Goal: Transaction & Acquisition: Purchase product/service

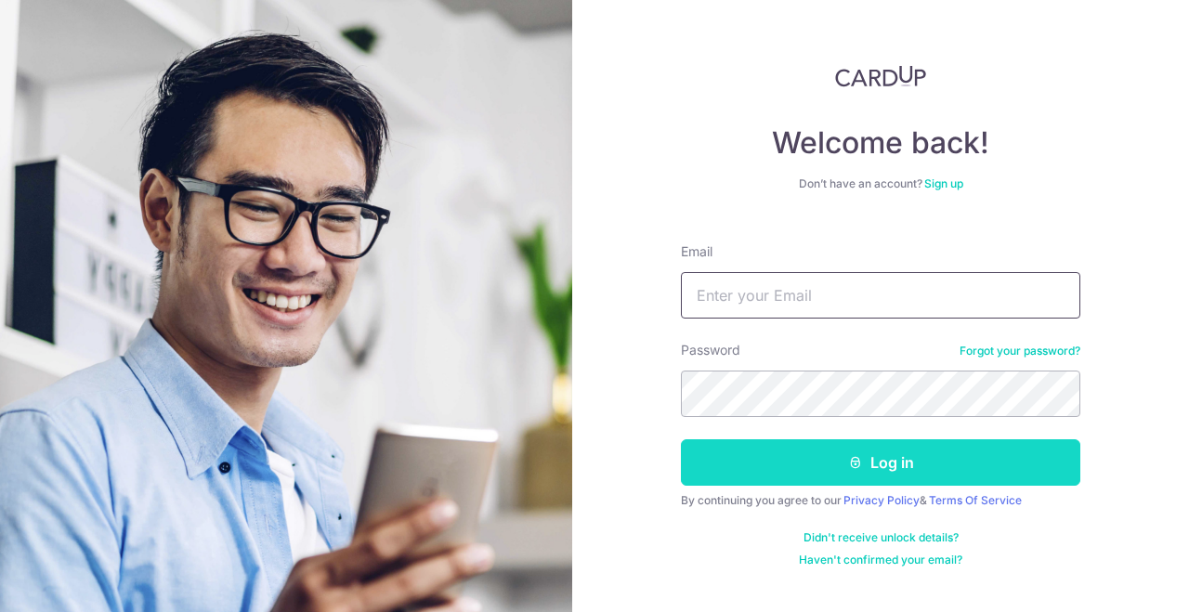
type input "[EMAIL_ADDRESS][PERSON_NAME][DOMAIN_NAME]"
click at [799, 471] on button "Log in" at bounding box center [880, 462] width 399 height 46
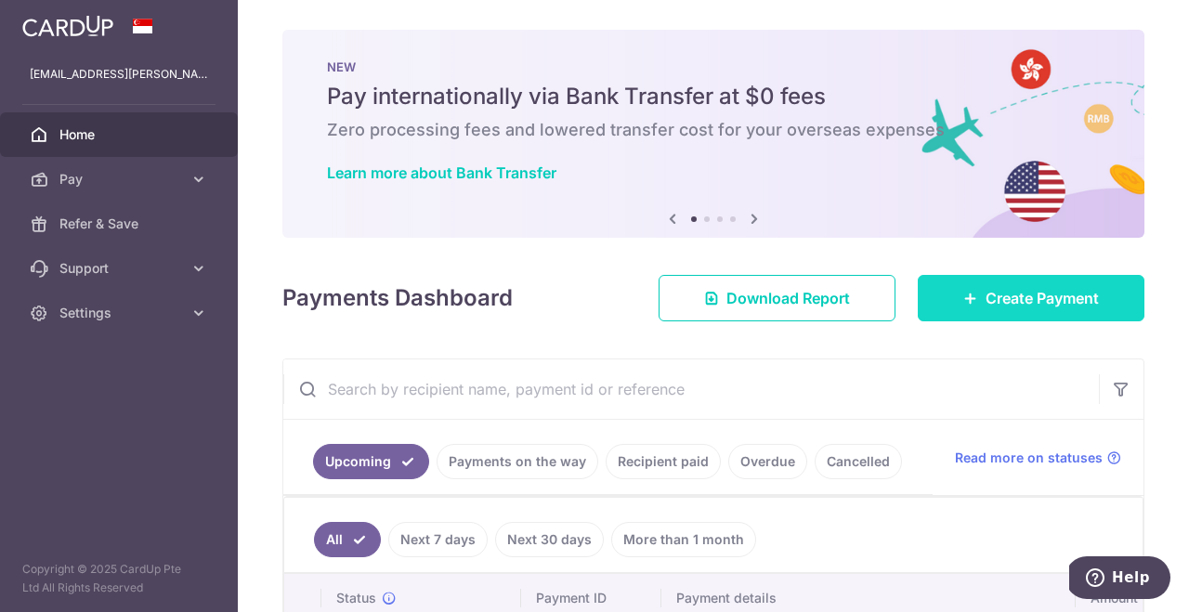
click at [1000, 303] on span "Create Payment" at bounding box center [1041, 298] width 113 height 22
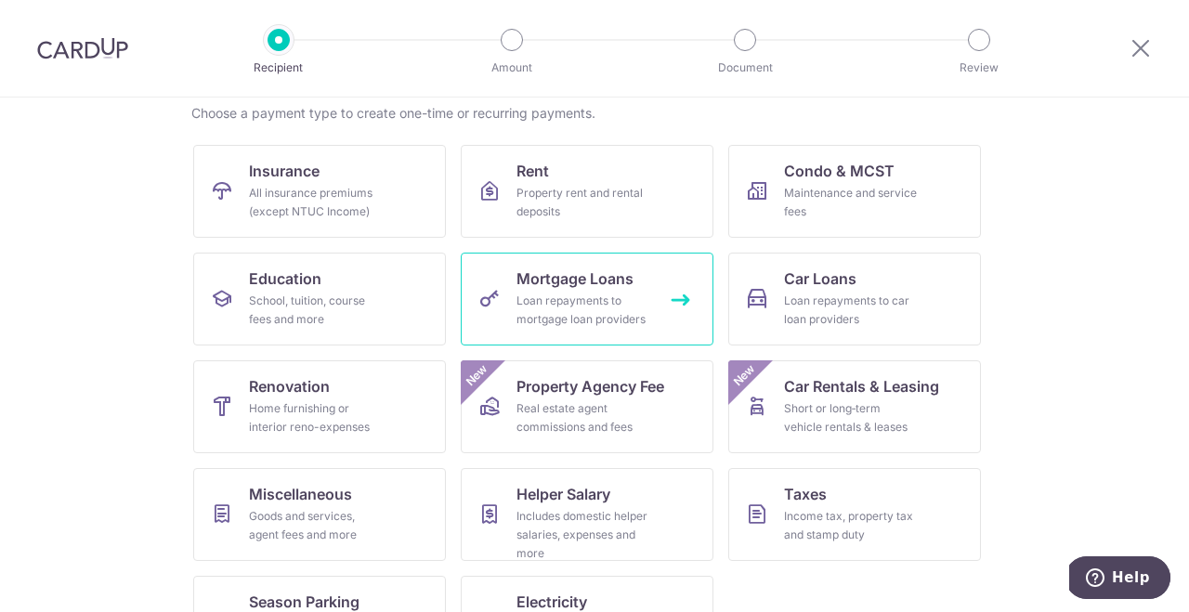
scroll to position [155, 0]
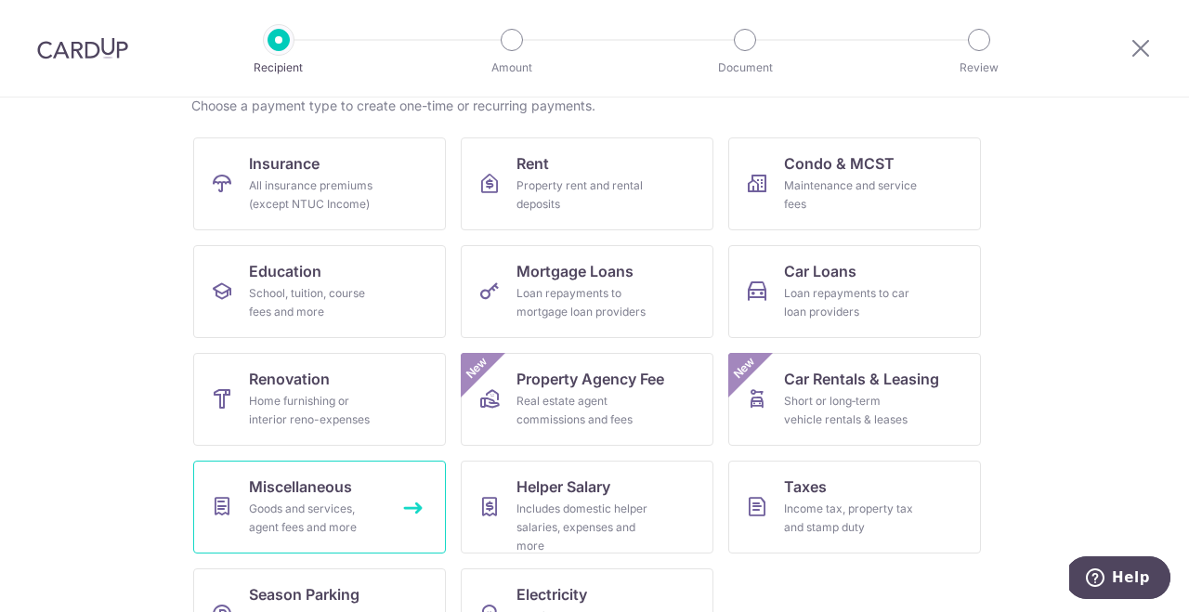
click at [322, 500] on div "Goods and services, agent fees and more" at bounding box center [316, 518] width 134 height 37
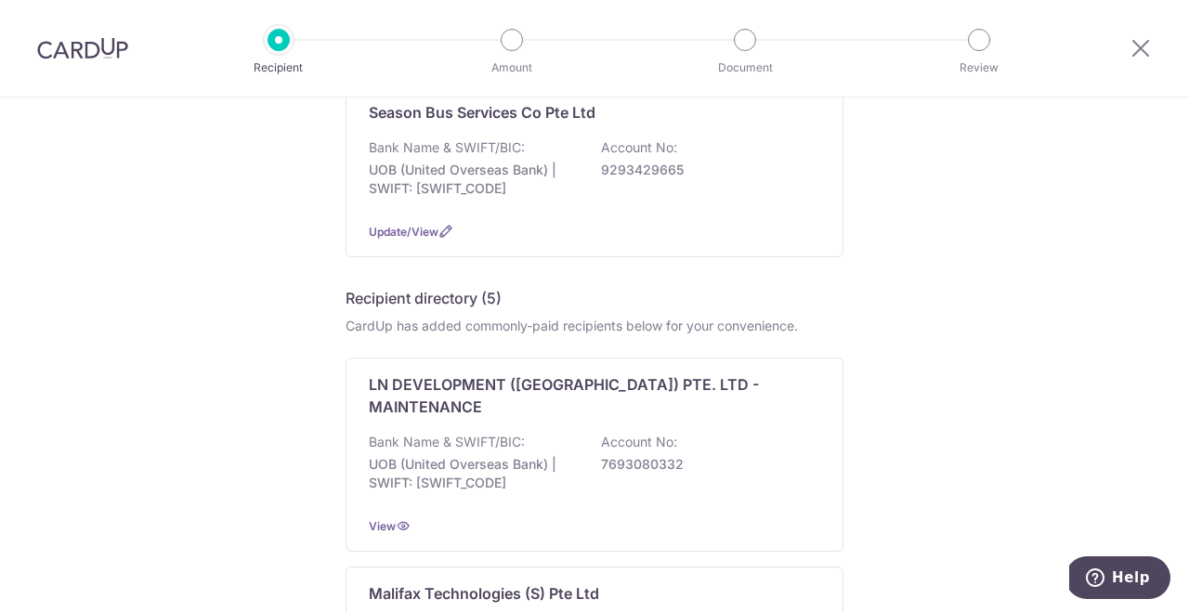
scroll to position [885, 0]
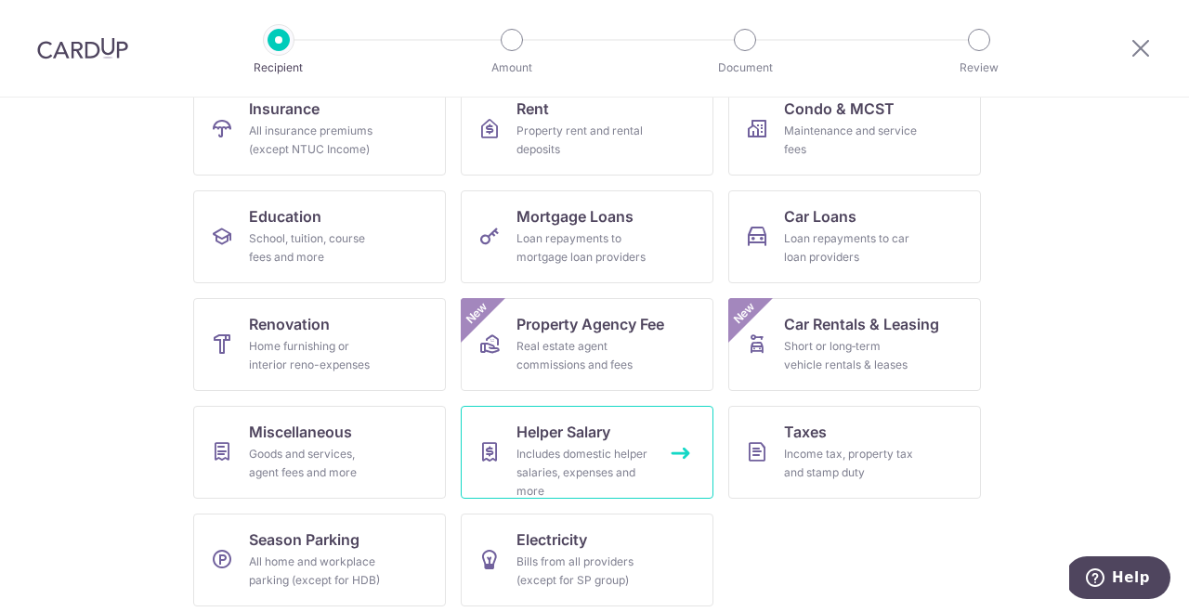
scroll to position [219, 0]
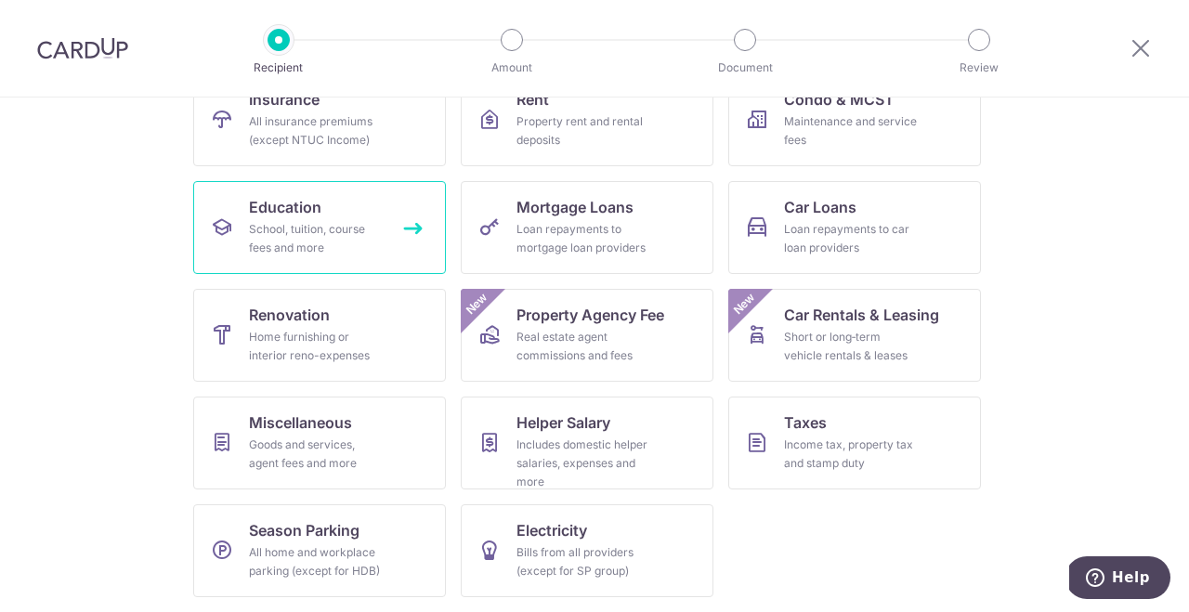
click at [358, 218] on link "Education School, tuition, course fees and more" at bounding box center [319, 227] width 253 height 93
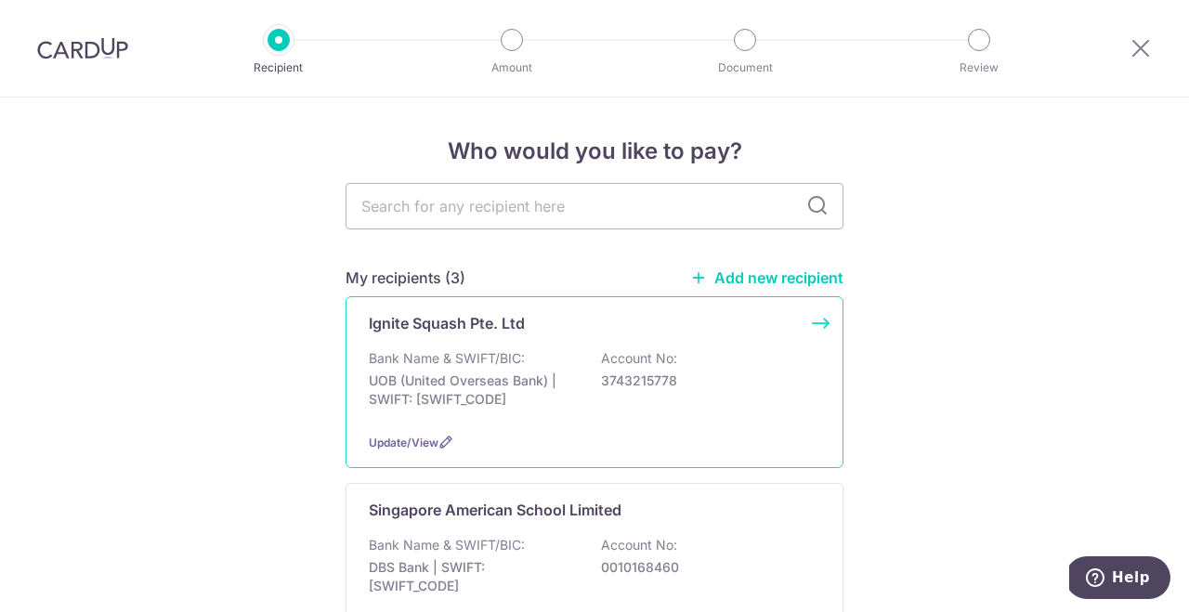
click at [499, 351] on p "Bank Name & SWIFT/BIC:" at bounding box center [447, 358] width 156 height 19
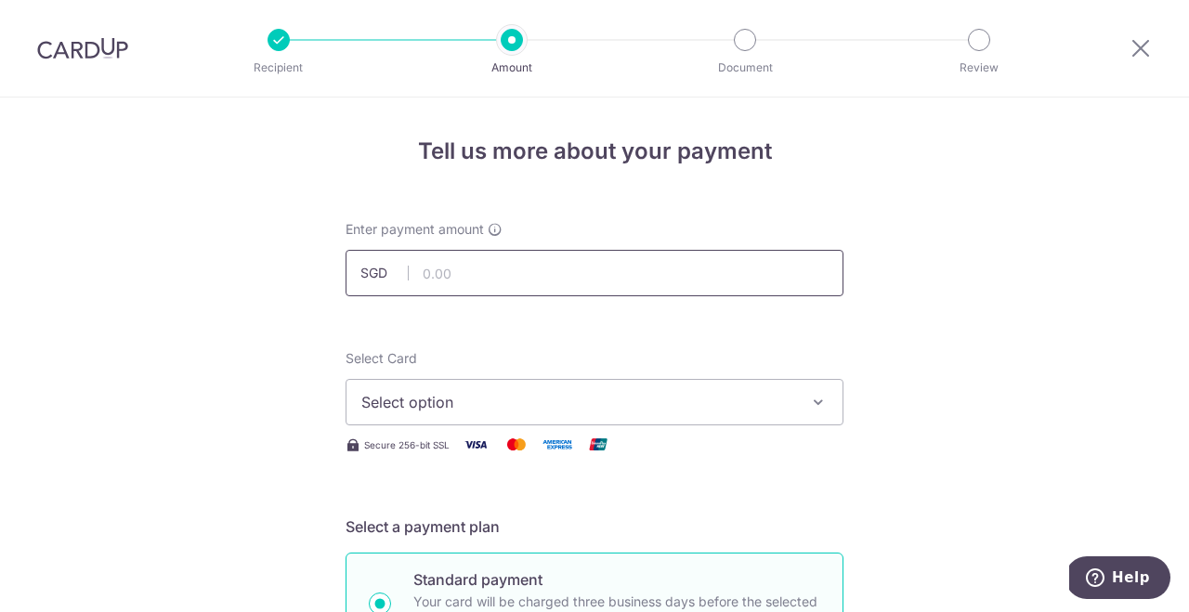
click at [507, 274] on input "text" at bounding box center [595, 273] width 498 height 46
type input "455.00"
click at [567, 399] on span "Select option" at bounding box center [577, 402] width 433 height 22
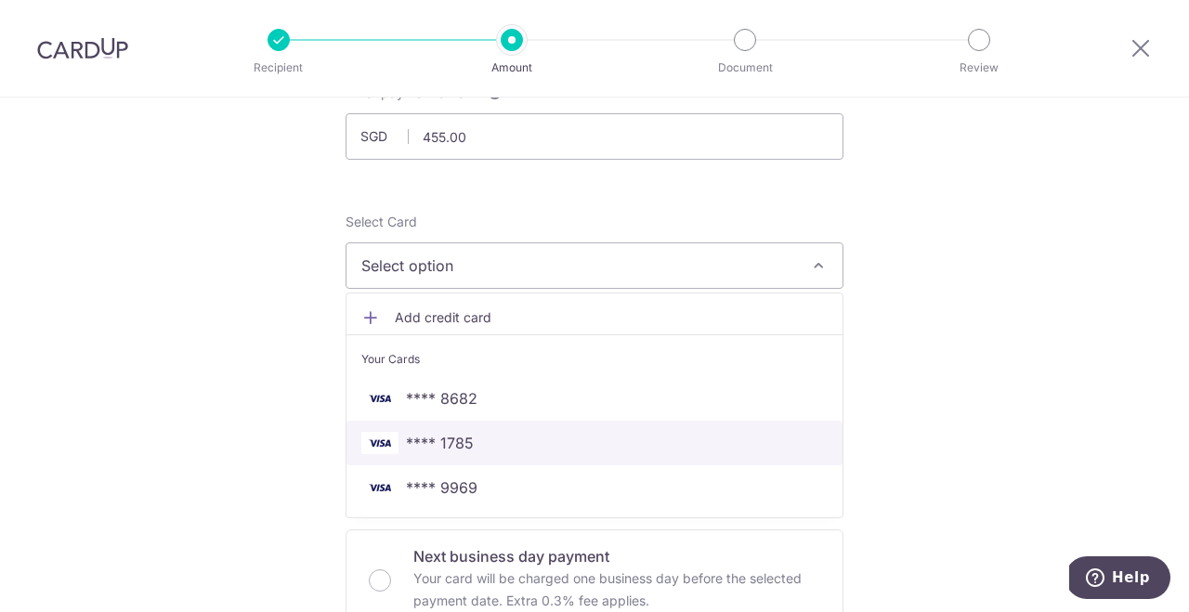
scroll to position [148, 0]
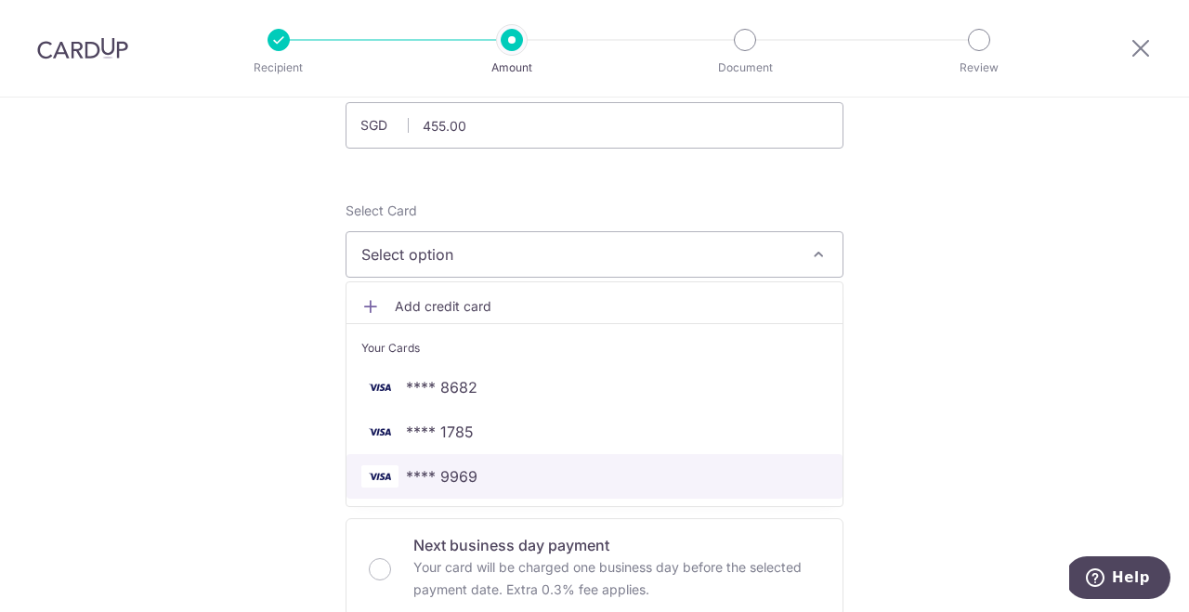
click at [560, 463] on link "**** 9969" at bounding box center [594, 476] width 496 height 45
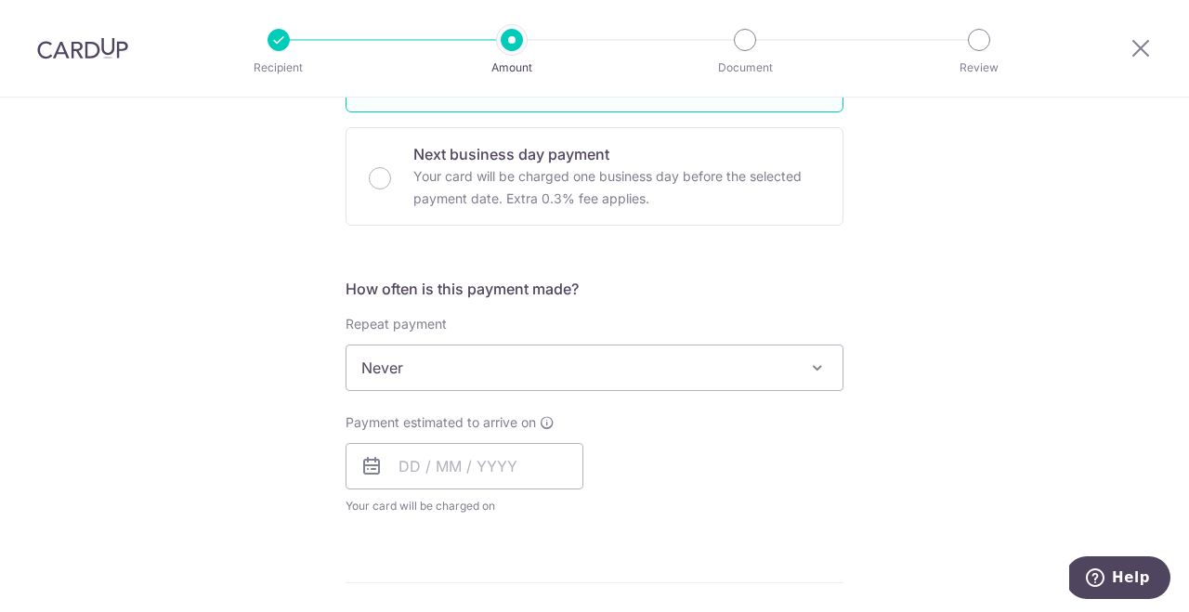
scroll to position [559, 0]
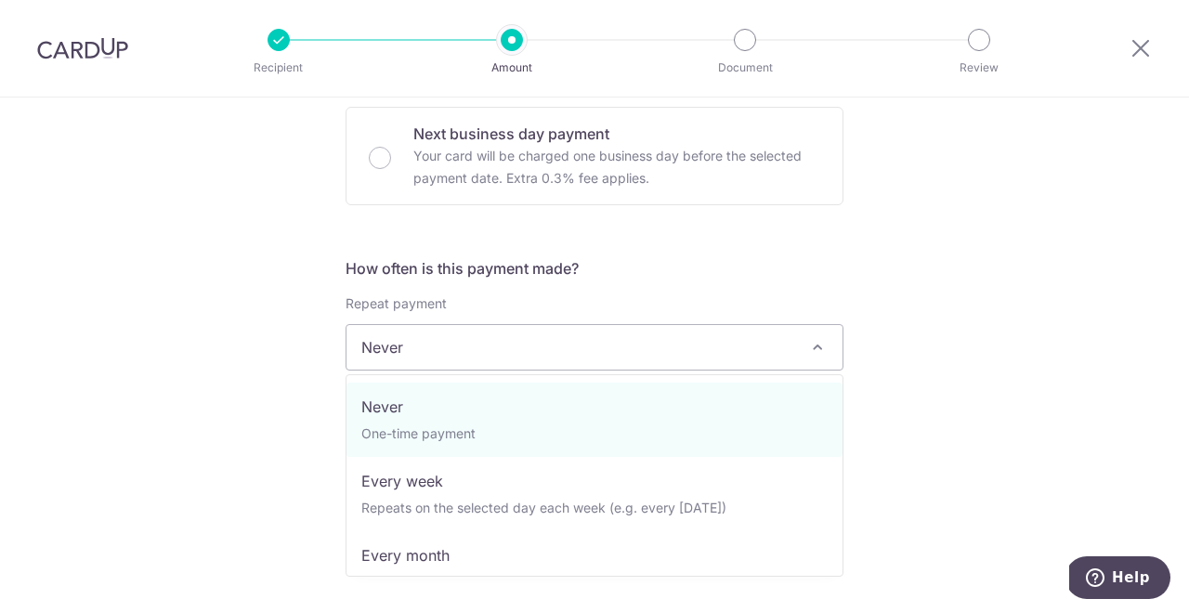
click at [520, 345] on span "Never" at bounding box center [594, 347] width 496 height 45
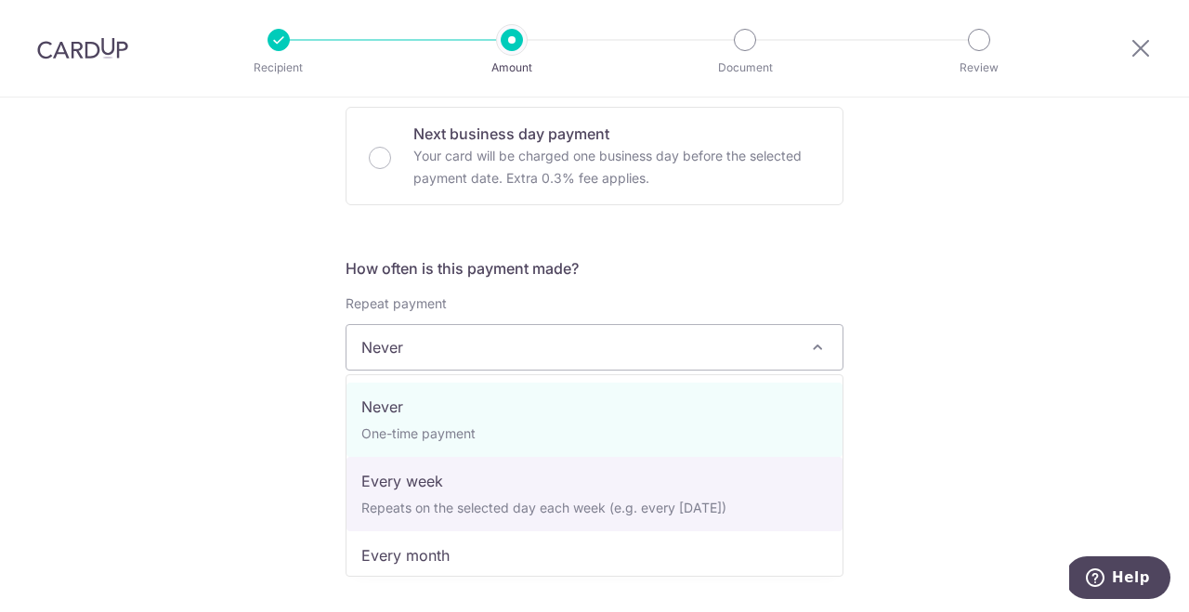
select select "2"
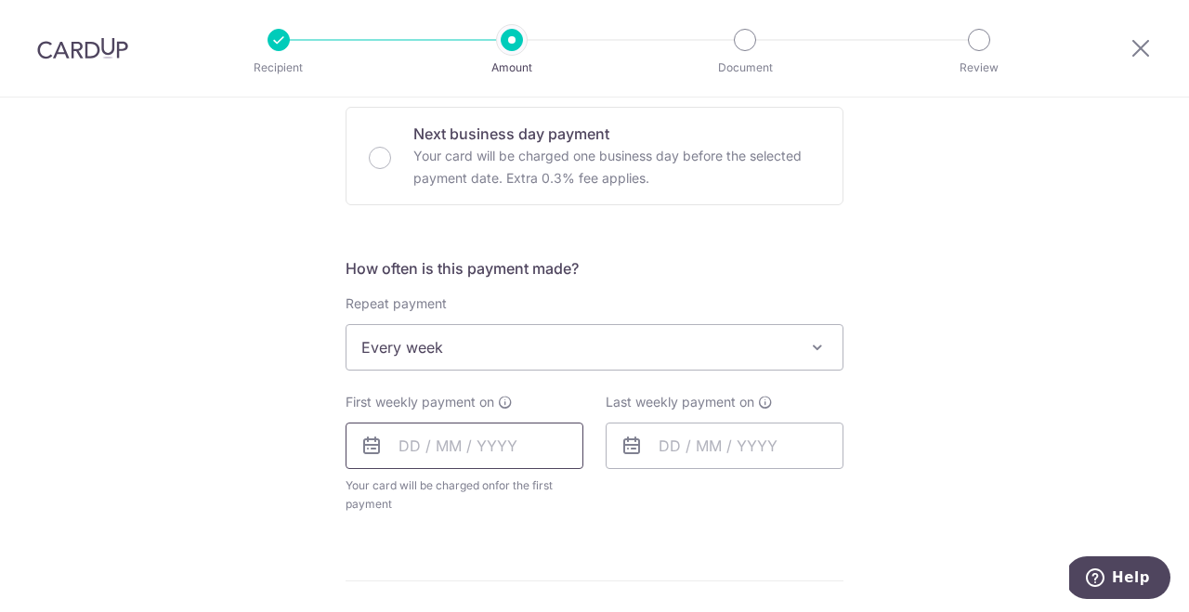
click at [480, 448] on input "text" at bounding box center [465, 446] width 238 height 46
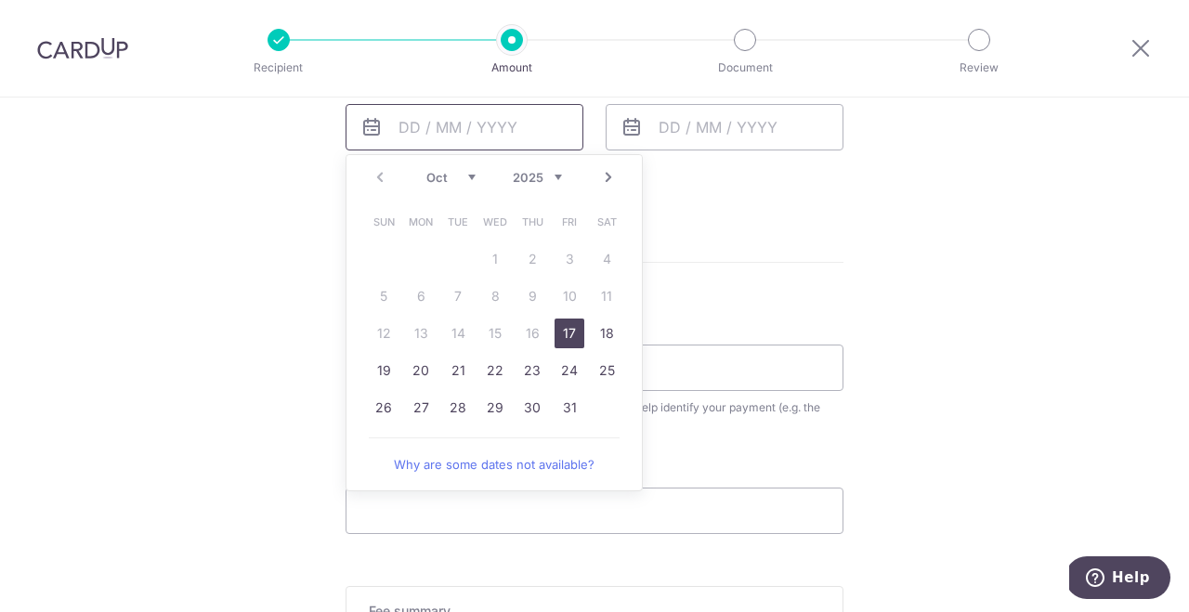
scroll to position [881, 0]
click at [576, 327] on link "17" at bounding box center [570, 331] width 30 height 30
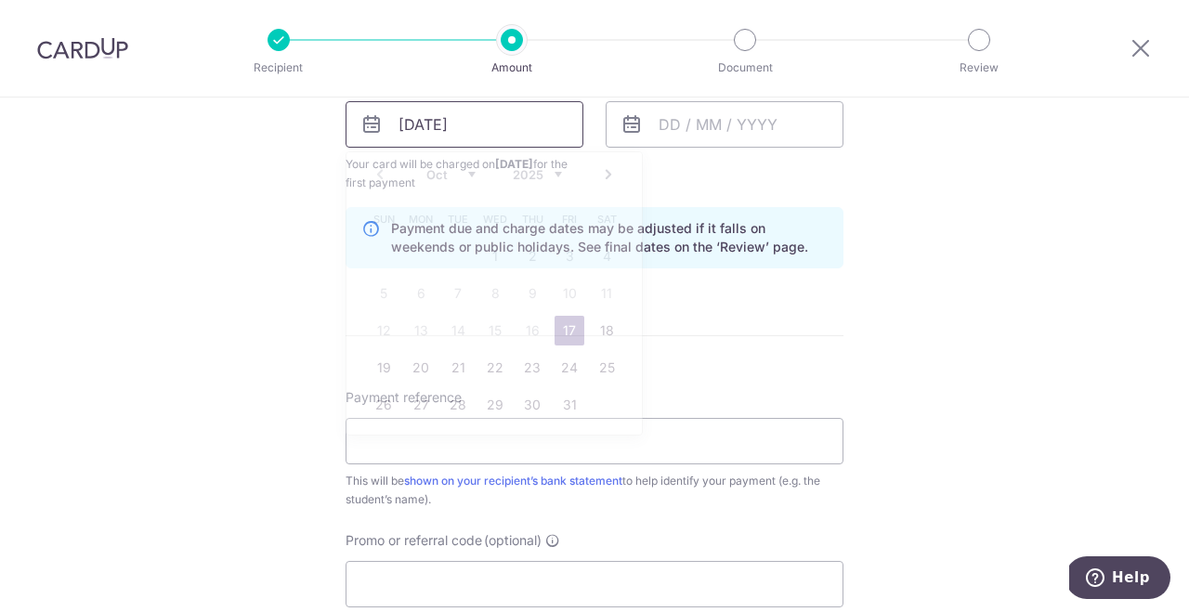
click at [538, 110] on input "17/10/2025" at bounding box center [465, 124] width 238 height 46
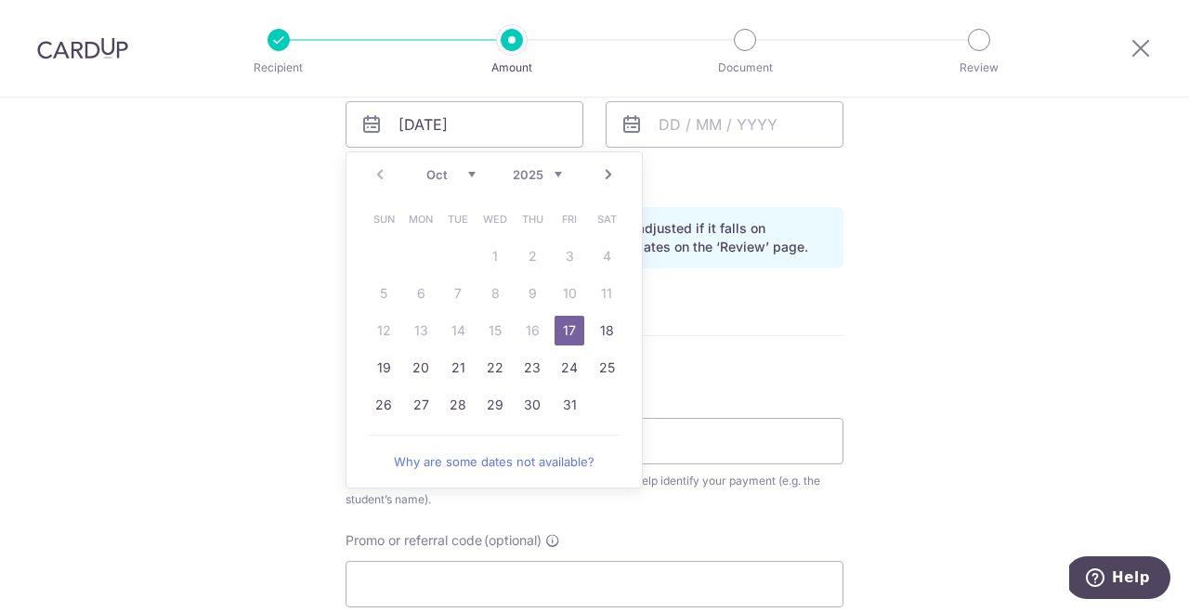
click at [608, 173] on link "Next" at bounding box center [608, 174] width 22 height 22
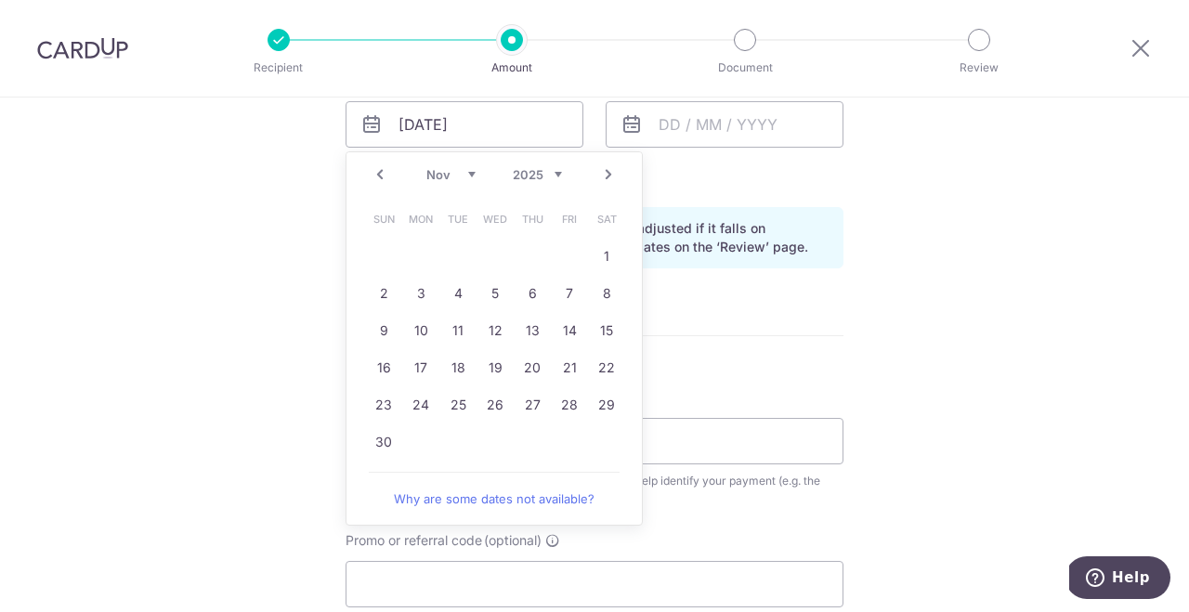
click at [387, 181] on link "Prev" at bounding box center [380, 174] width 22 height 22
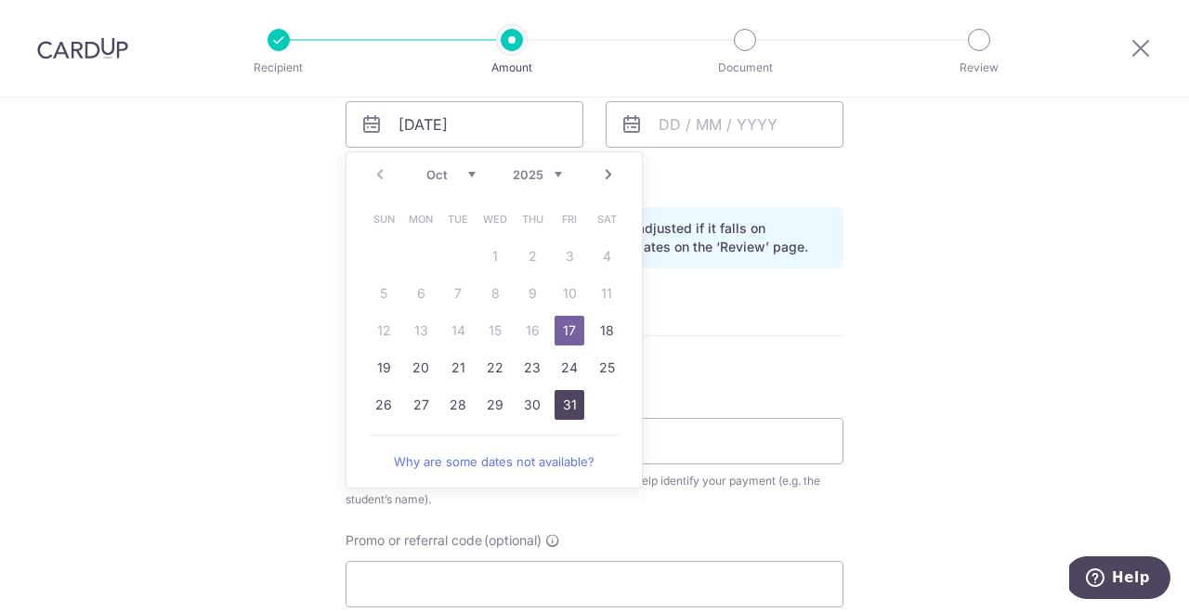
click at [569, 402] on link "31" at bounding box center [570, 405] width 30 height 30
type input "31/10/2025"
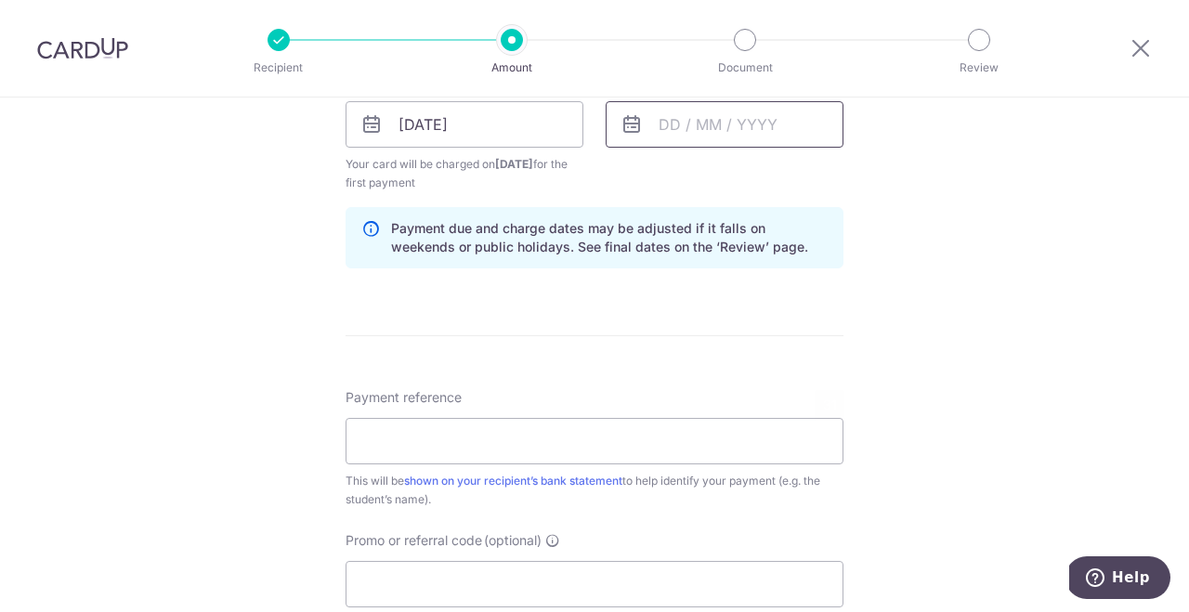
click at [688, 124] on input "text" at bounding box center [725, 124] width 238 height 46
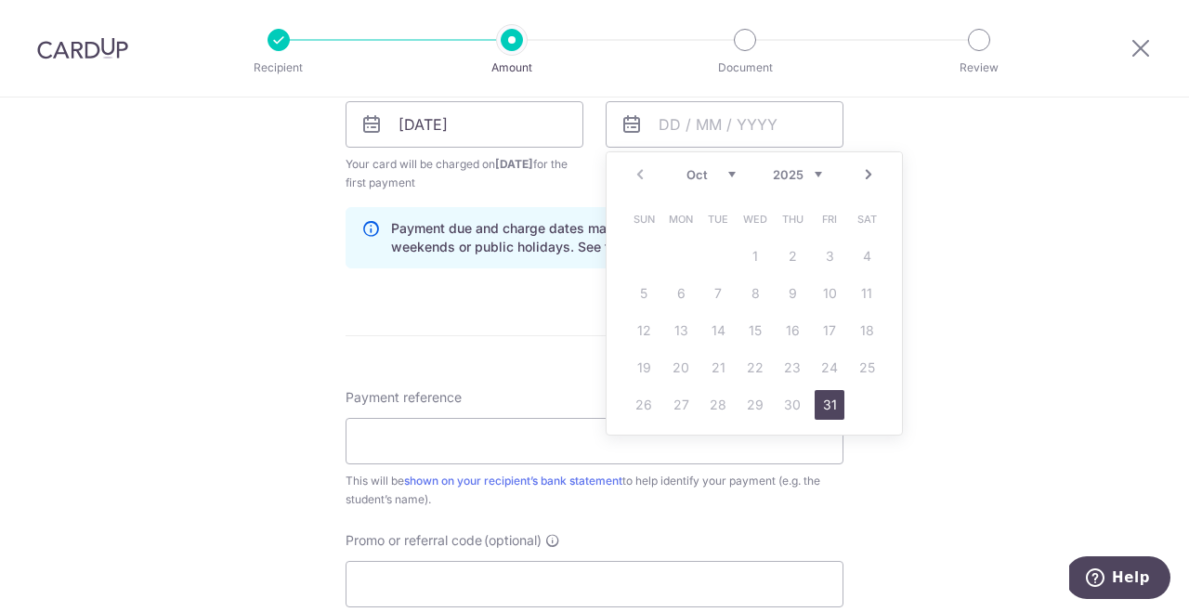
click at [874, 179] on link "Next" at bounding box center [868, 174] width 22 height 22
click at [833, 293] on link "7" at bounding box center [830, 294] width 30 height 30
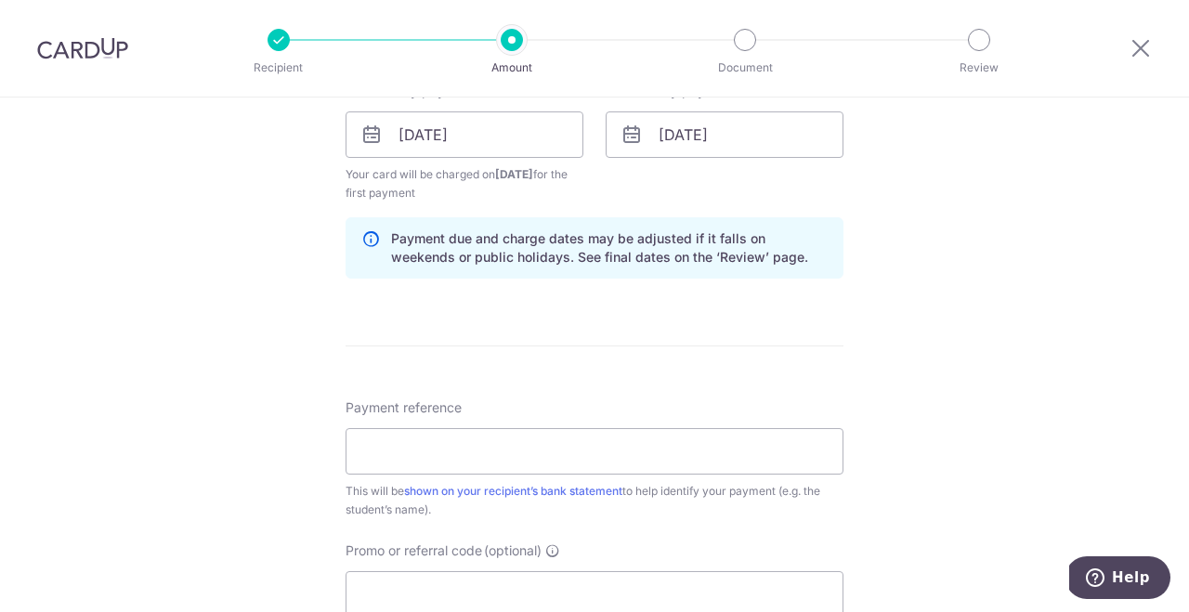
scroll to position [868, 0]
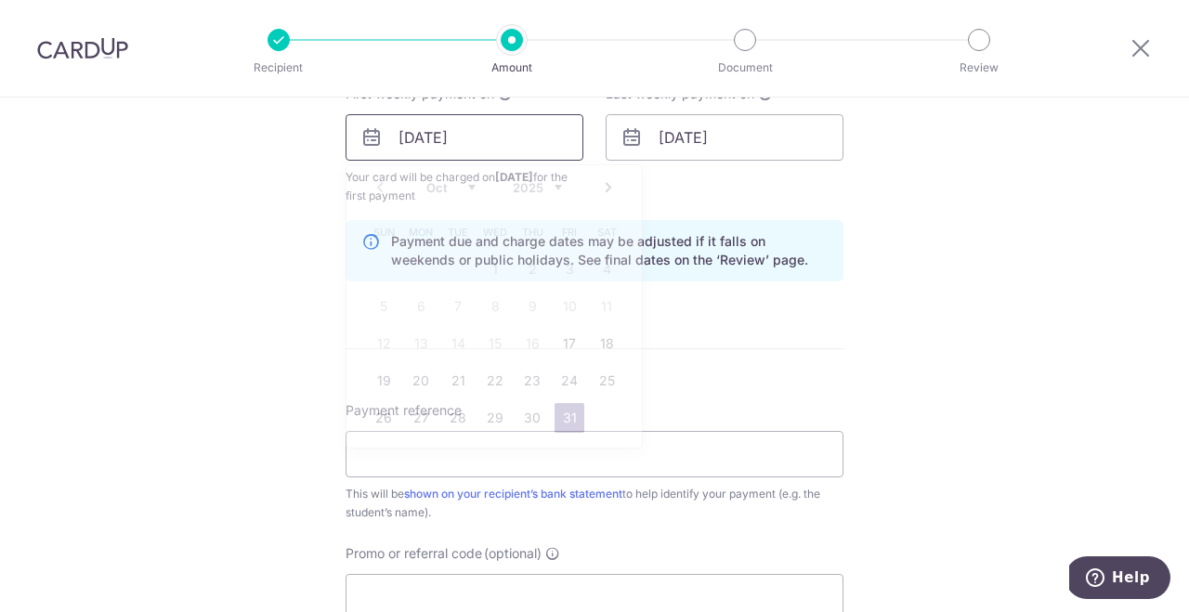
click at [537, 144] on input "31/10/2025" at bounding box center [465, 137] width 238 height 46
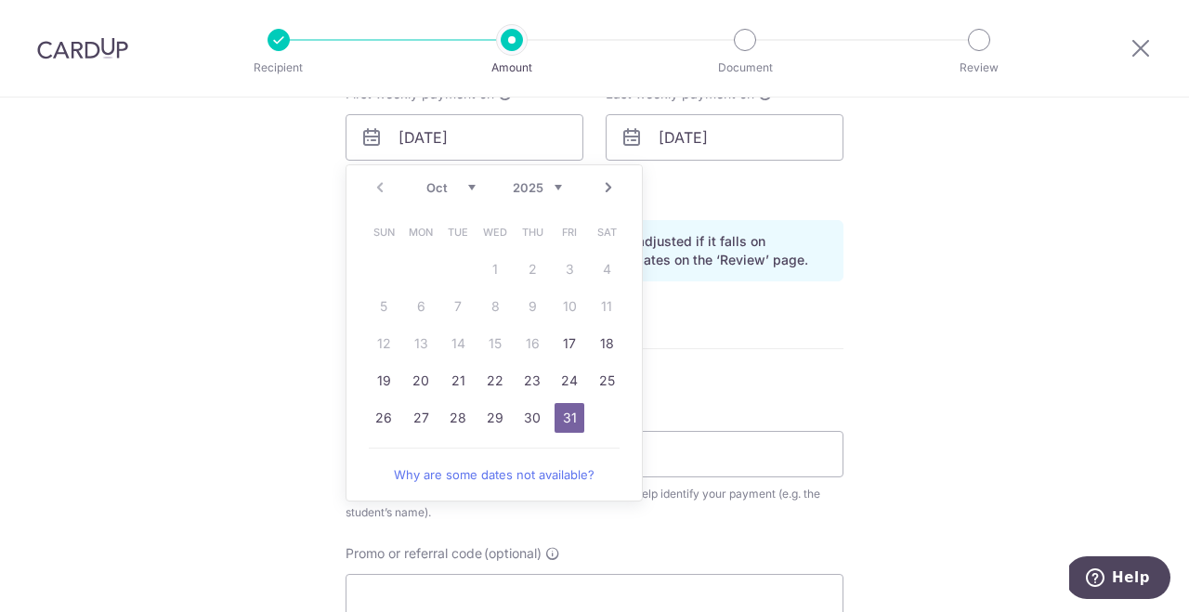
click at [607, 188] on link "Next" at bounding box center [608, 187] width 22 height 22
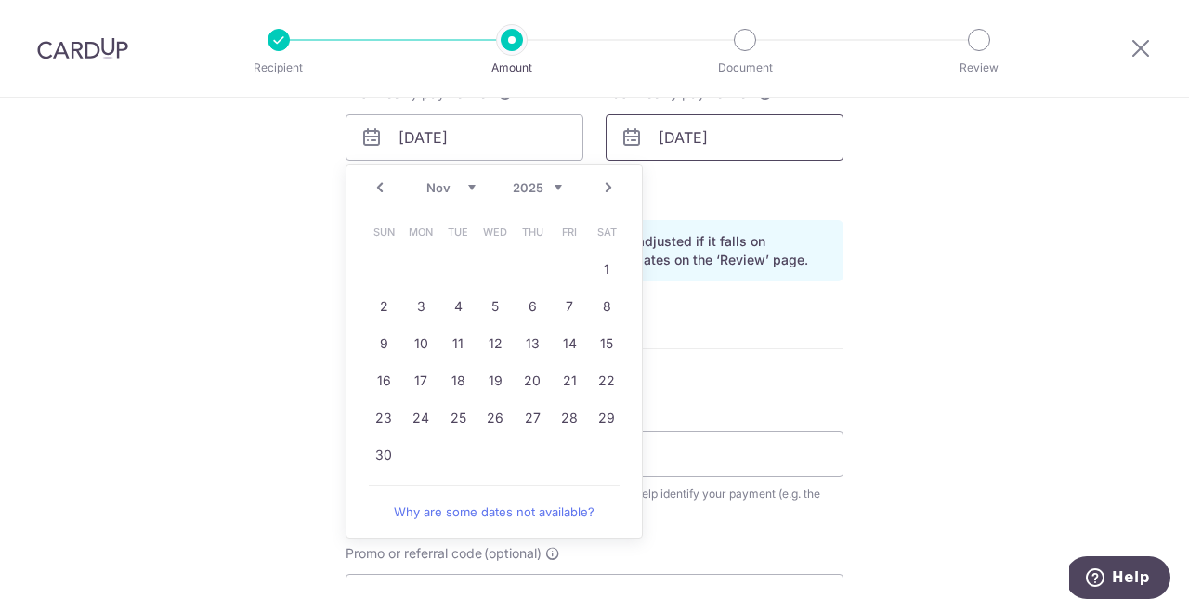
click at [693, 149] on input "07/11/2025" at bounding box center [725, 137] width 238 height 46
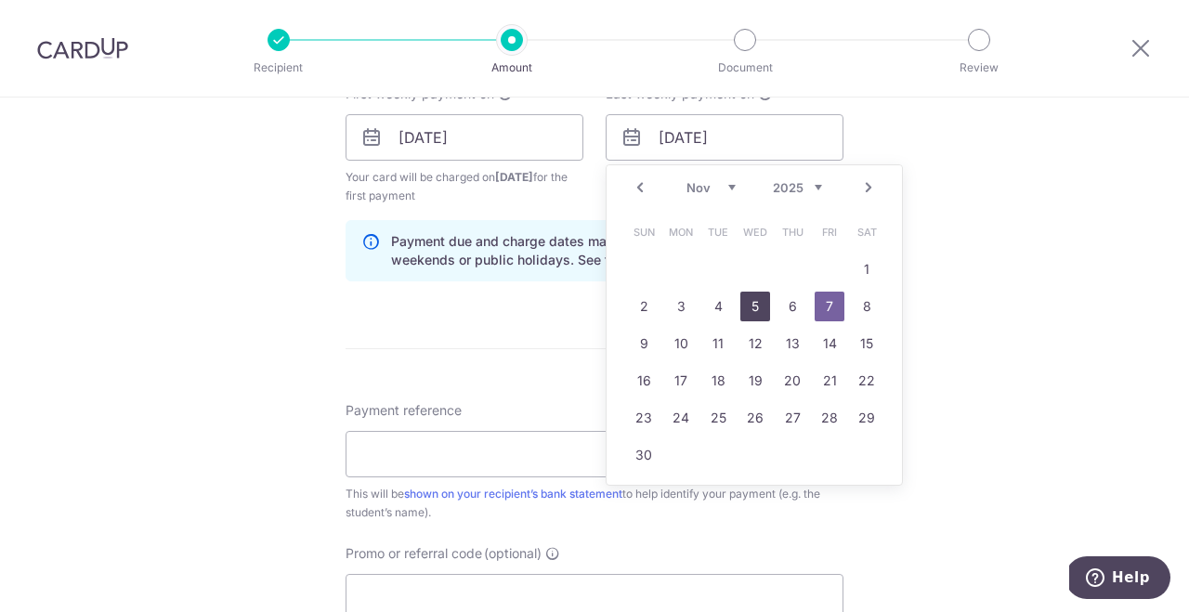
click at [759, 316] on link "5" at bounding box center [755, 307] width 30 height 30
type input "05/11/2025"
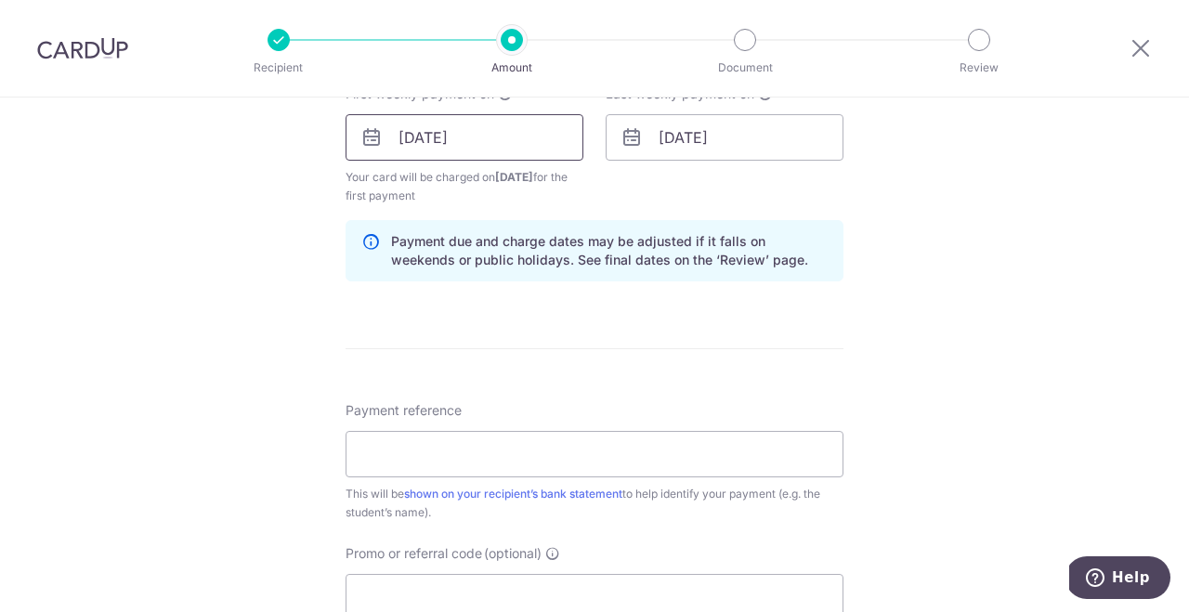
click at [514, 137] on input "31/10/2025" at bounding box center [465, 137] width 238 height 46
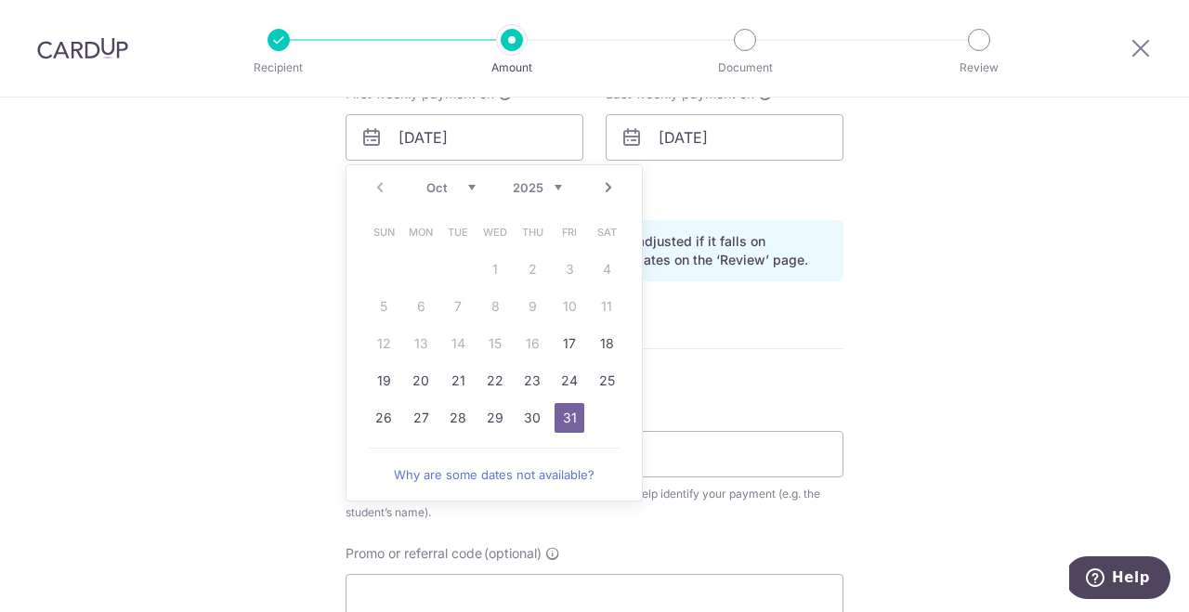
click at [610, 192] on link "Next" at bounding box center [608, 187] width 22 height 22
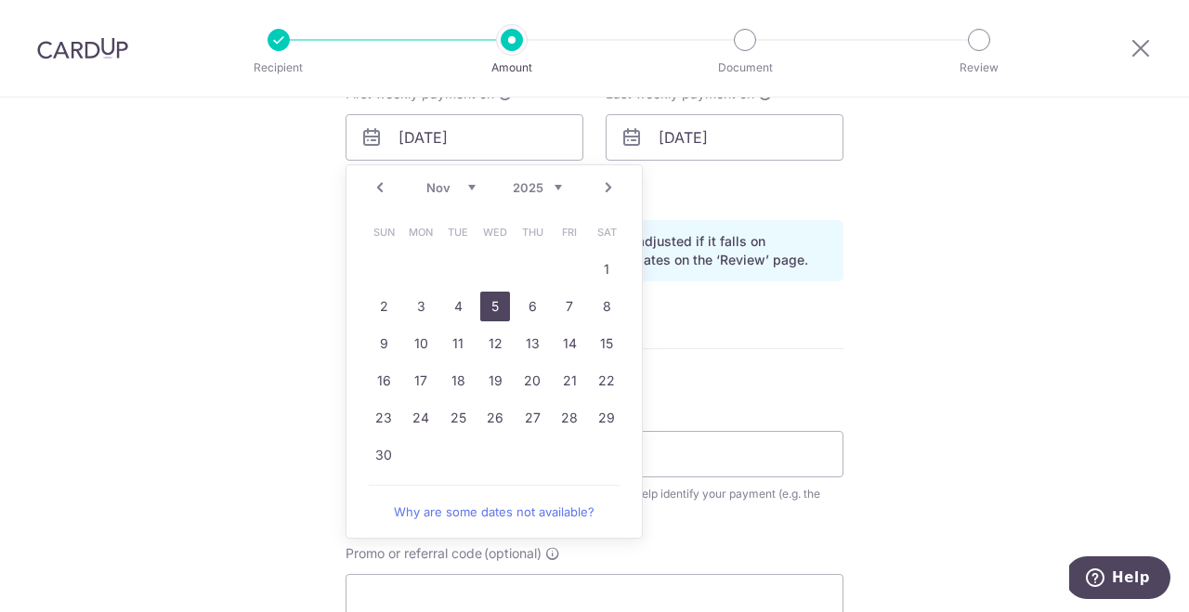
click at [480, 308] on link "5" at bounding box center [495, 307] width 30 height 30
type input "05/11/2025"
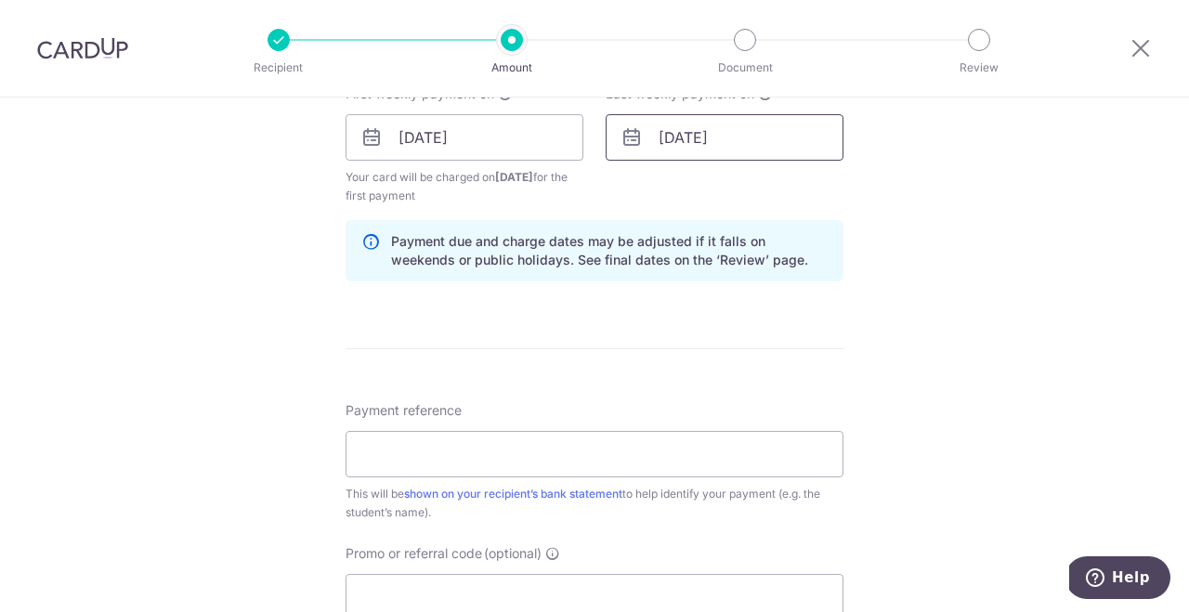
click at [688, 142] on input "05/11/2025" at bounding box center [725, 137] width 238 height 46
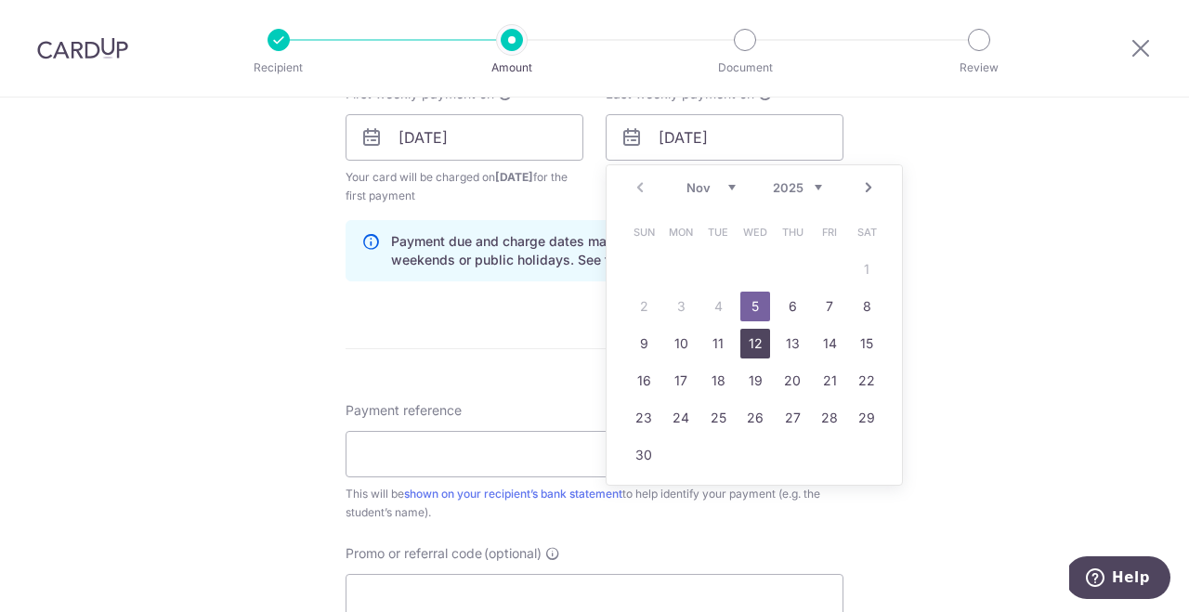
click at [749, 346] on link "12" at bounding box center [755, 344] width 30 height 30
type input "12/11/2025"
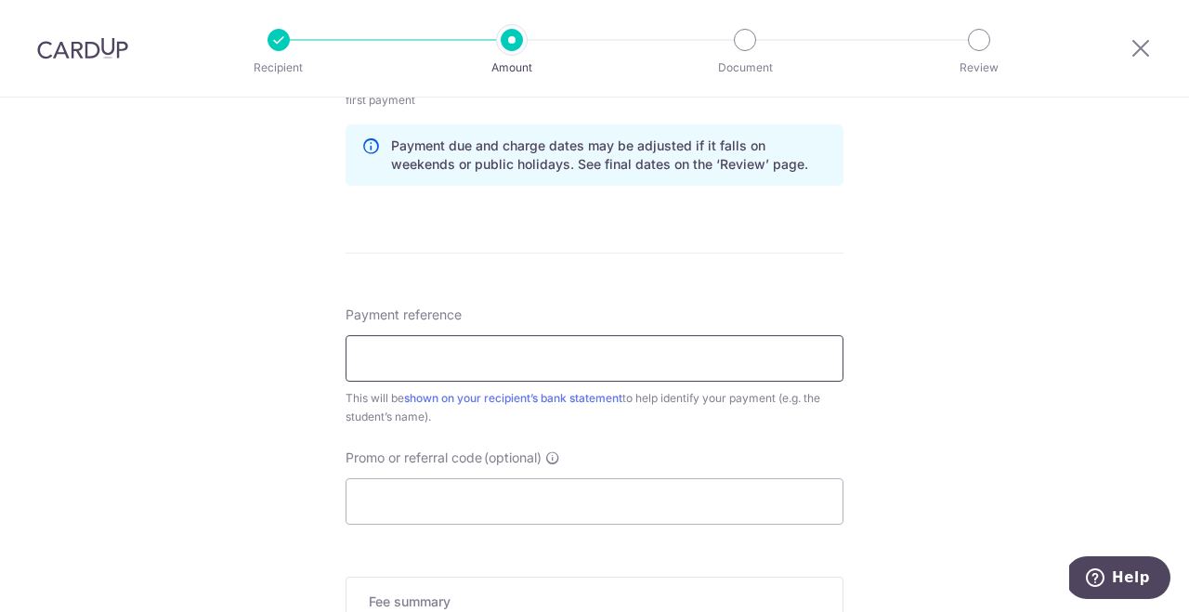
scroll to position [964, 0]
click at [743, 369] on input "Payment reference" at bounding box center [595, 357] width 498 height 46
paste input "IS-INV-01137"
click at [383, 352] on input "IS-INV-01137" at bounding box center [595, 357] width 498 height 46
click at [406, 360] on input "ISINV-01137" at bounding box center [595, 357] width 498 height 46
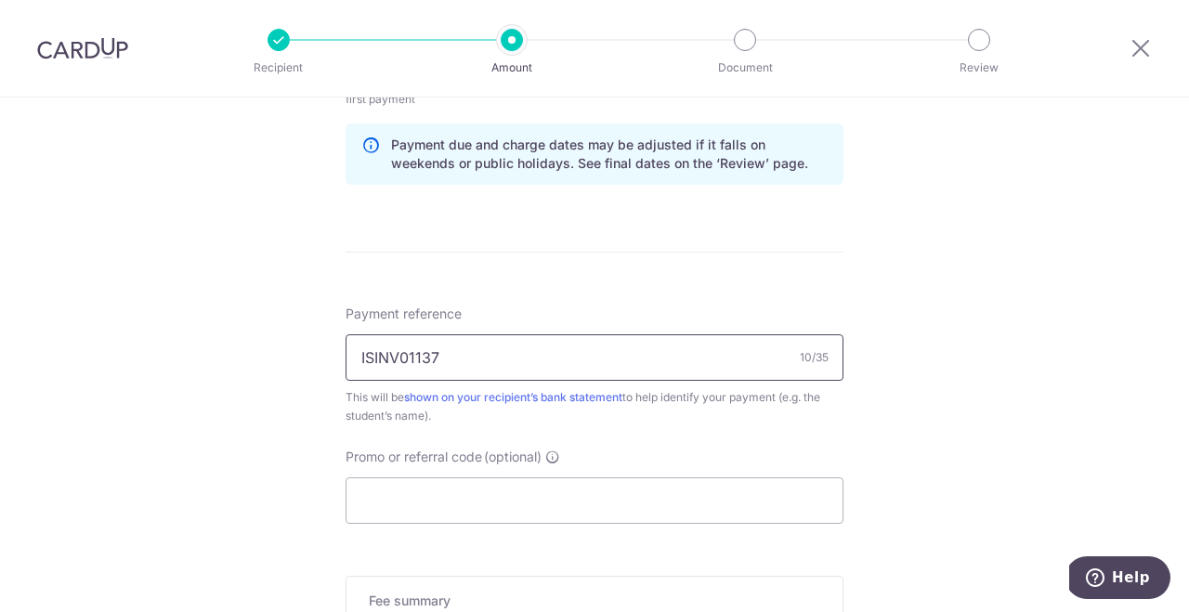
type input "ISINV01137"
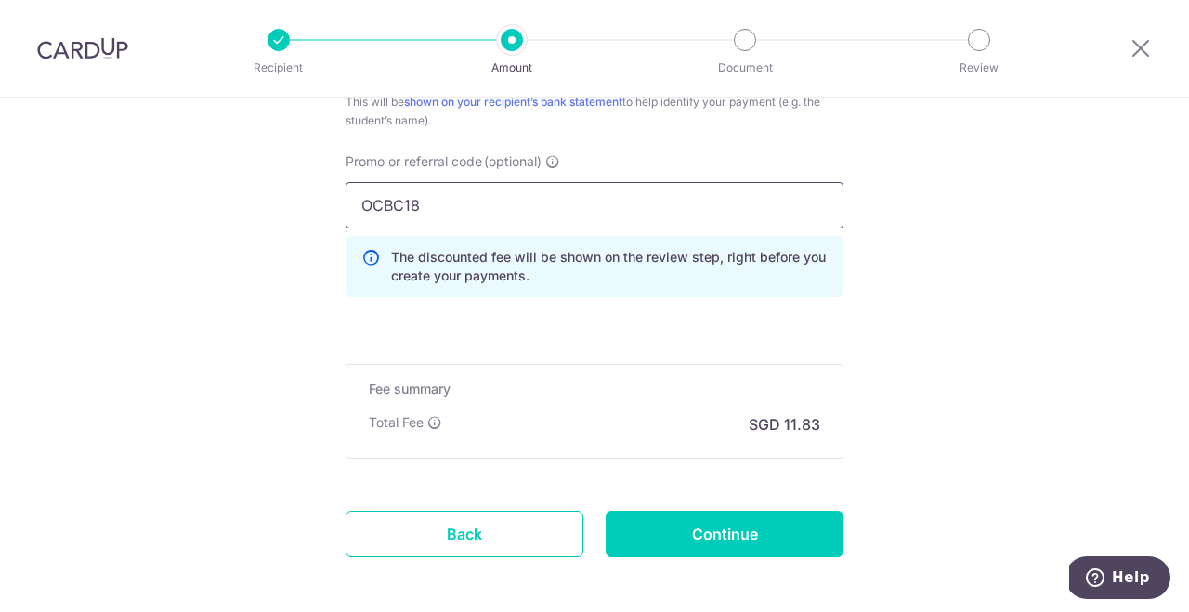
scroll to position [1311, 0]
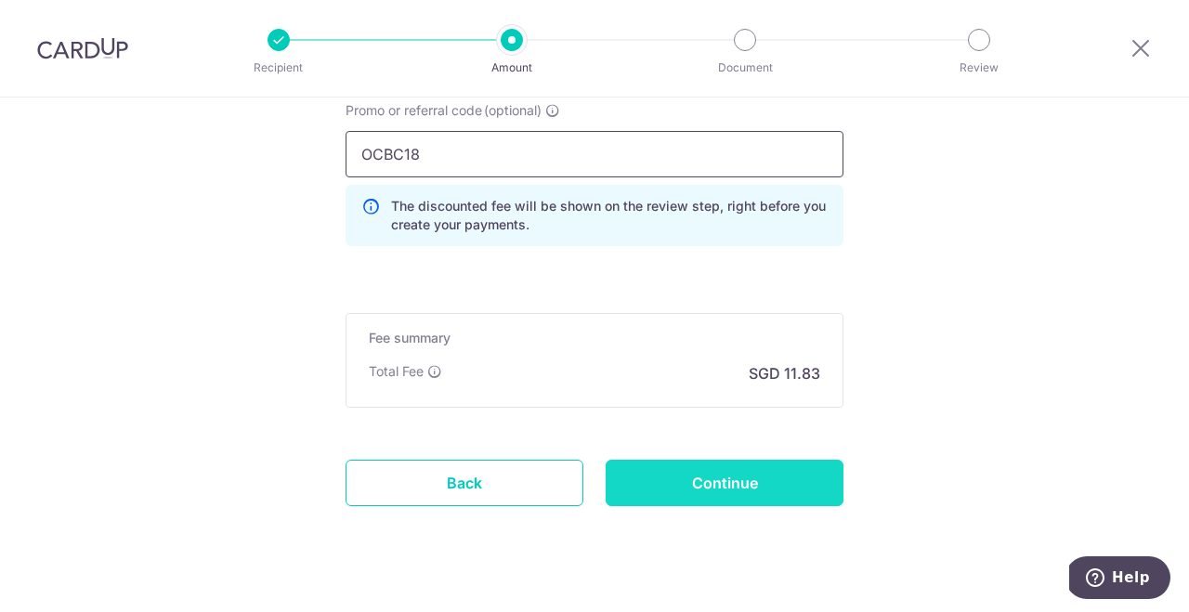
type input "OCBC18"
click at [690, 474] on input "Continue" at bounding box center [725, 483] width 238 height 46
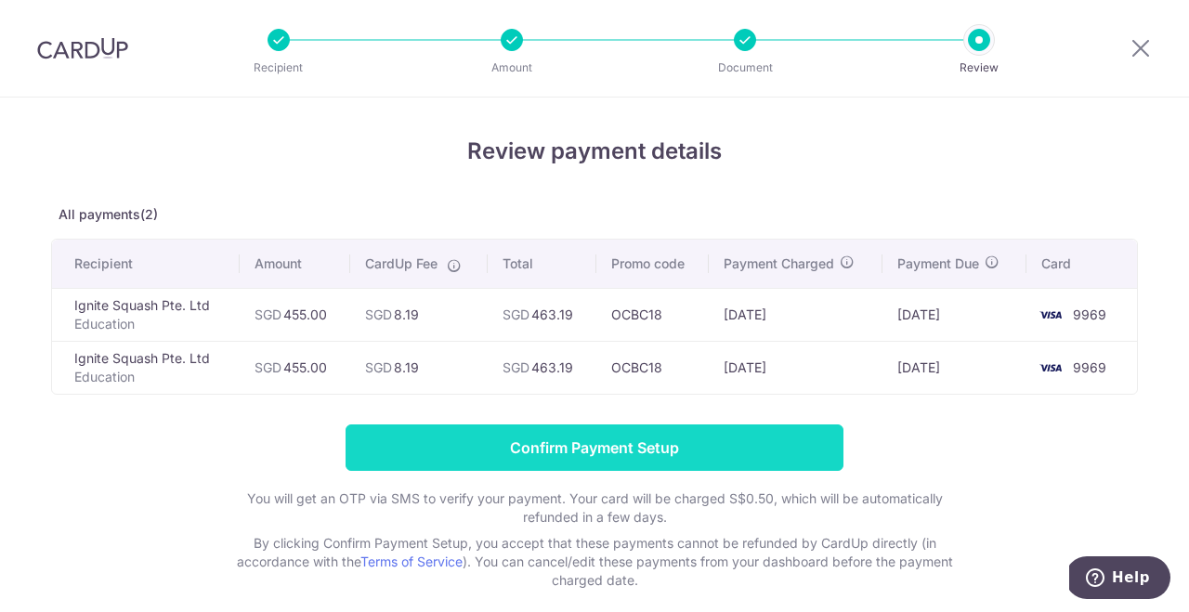
click at [678, 446] on input "Confirm Payment Setup" at bounding box center [595, 447] width 498 height 46
